Goal: Find specific fact: Find specific fact

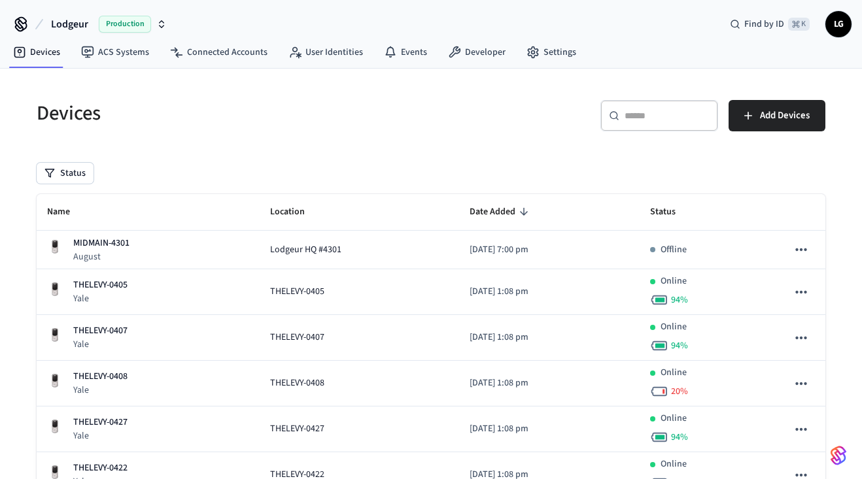
click at [641, 125] on div "​ ​" at bounding box center [659, 115] width 118 height 31
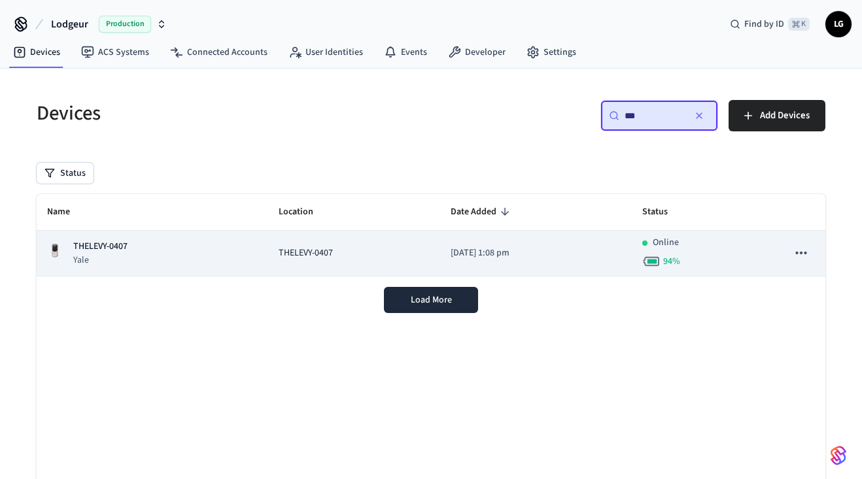
type input "***"
click at [179, 254] on div "THELEVY-0407 [GEOGRAPHIC_DATA]" at bounding box center [152, 253] width 211 height 27
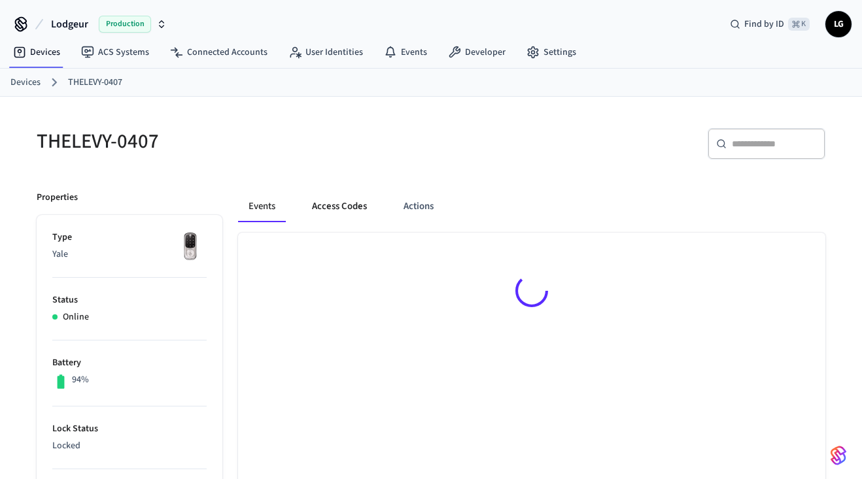
click at [328, 201] on button "Access Codes" at bounding box center [340, 206] width 76 height 31
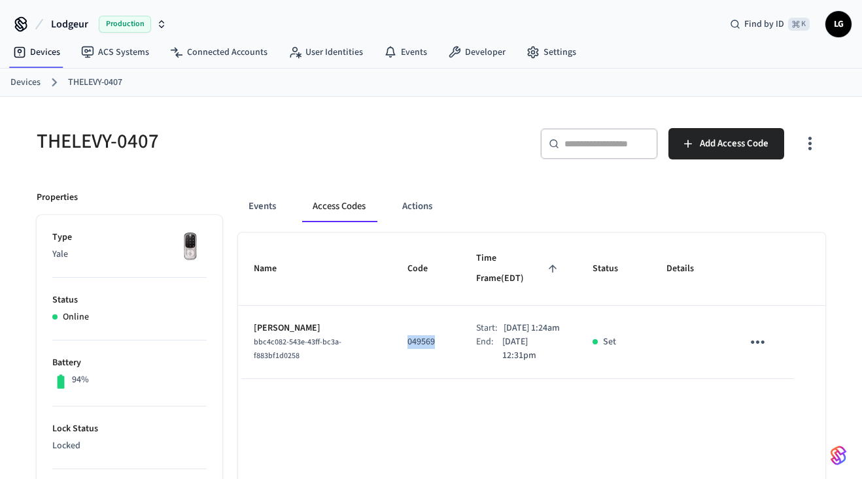
drag, startPoint x: 415, startPoint y: 333, endPoint x: 394, endPoint y: 332, distance: 20.9
click at [394, 333] on td "049569" at bounding box center [426, 342] width 69 height 73
copy p "049569"
